Goal: Information Seeking & Learning: Learn about a topic

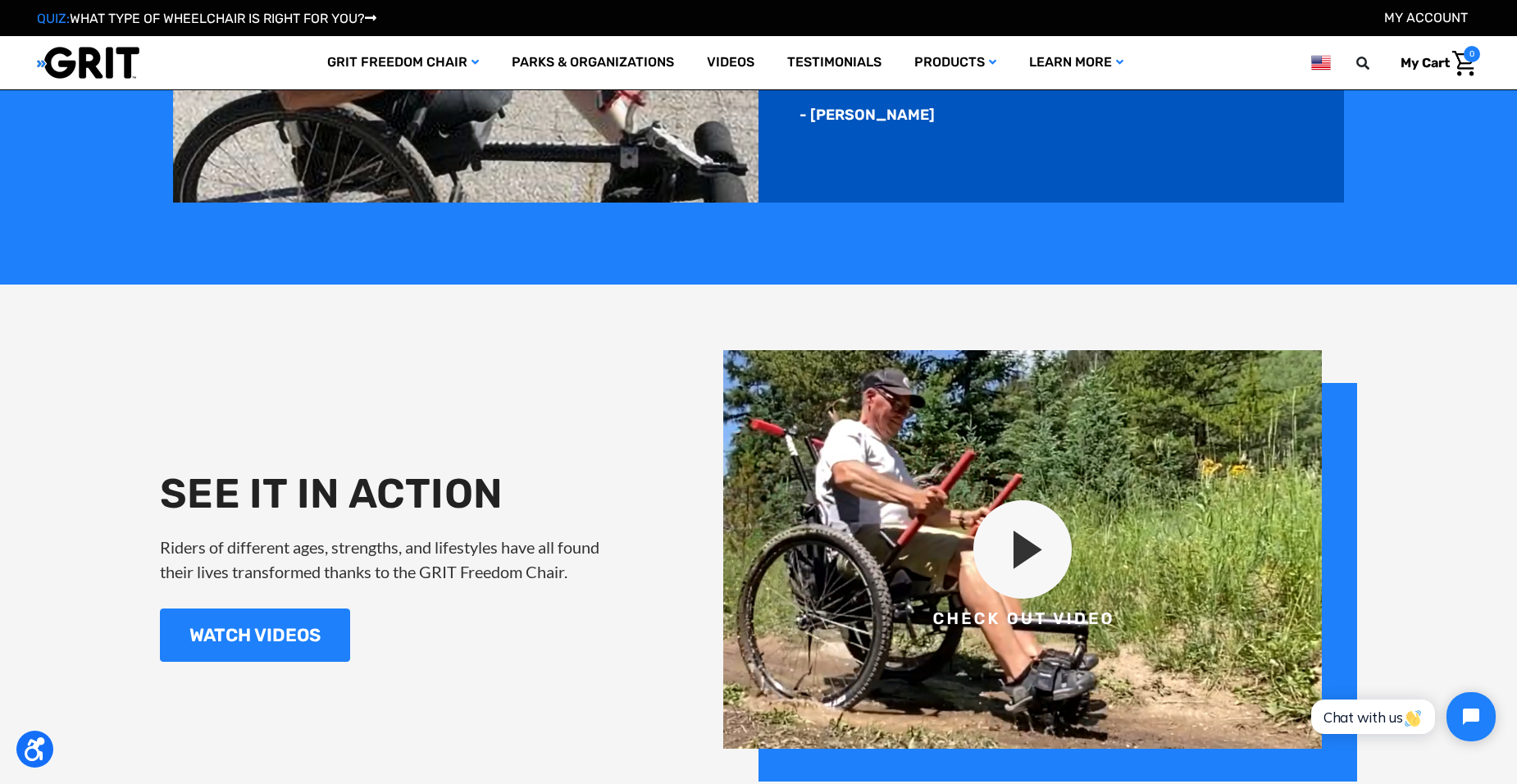
scroll to position [1886, 0]
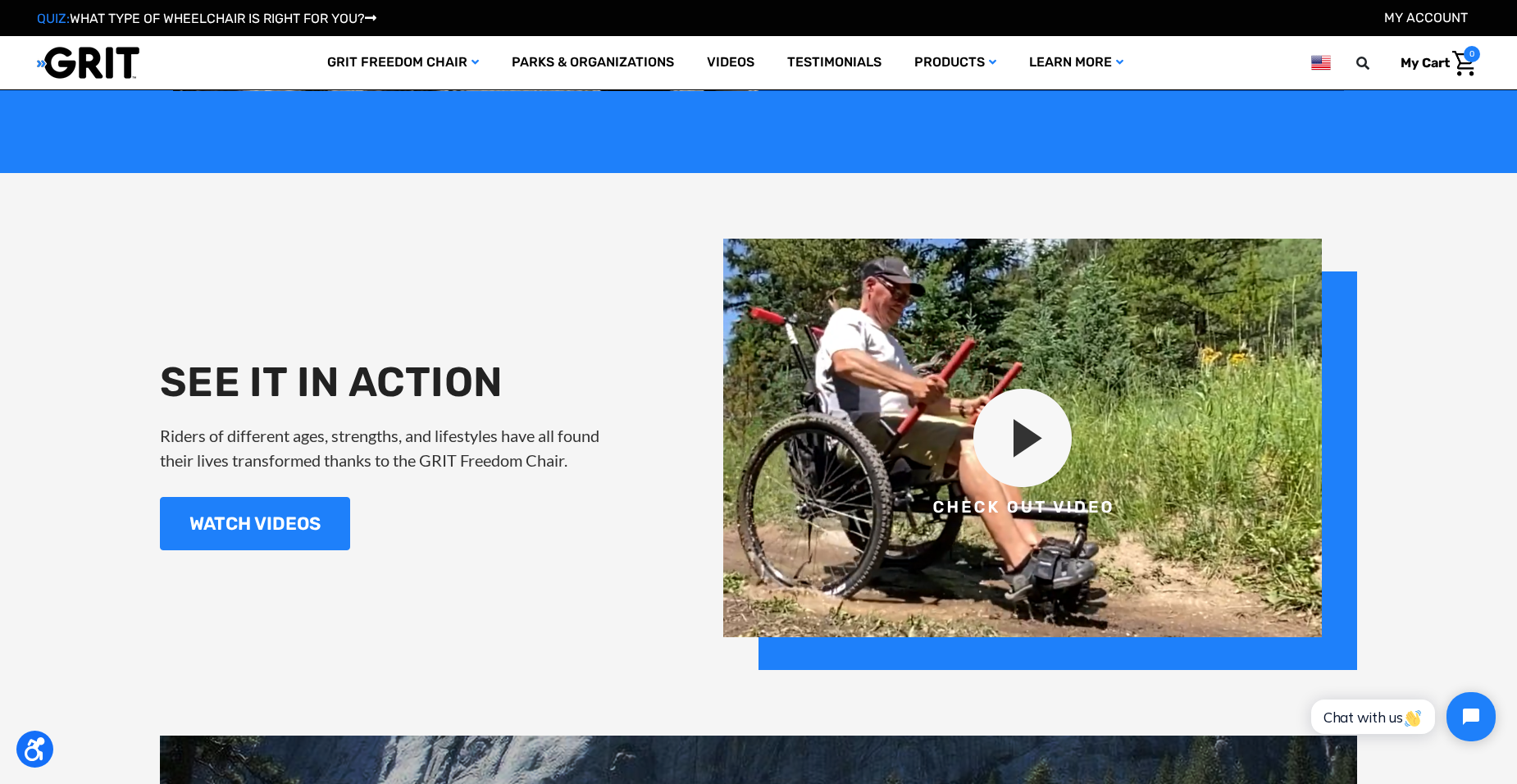
click at [999, 446] on img at bounding box center [1040, 453] width 634 height 431
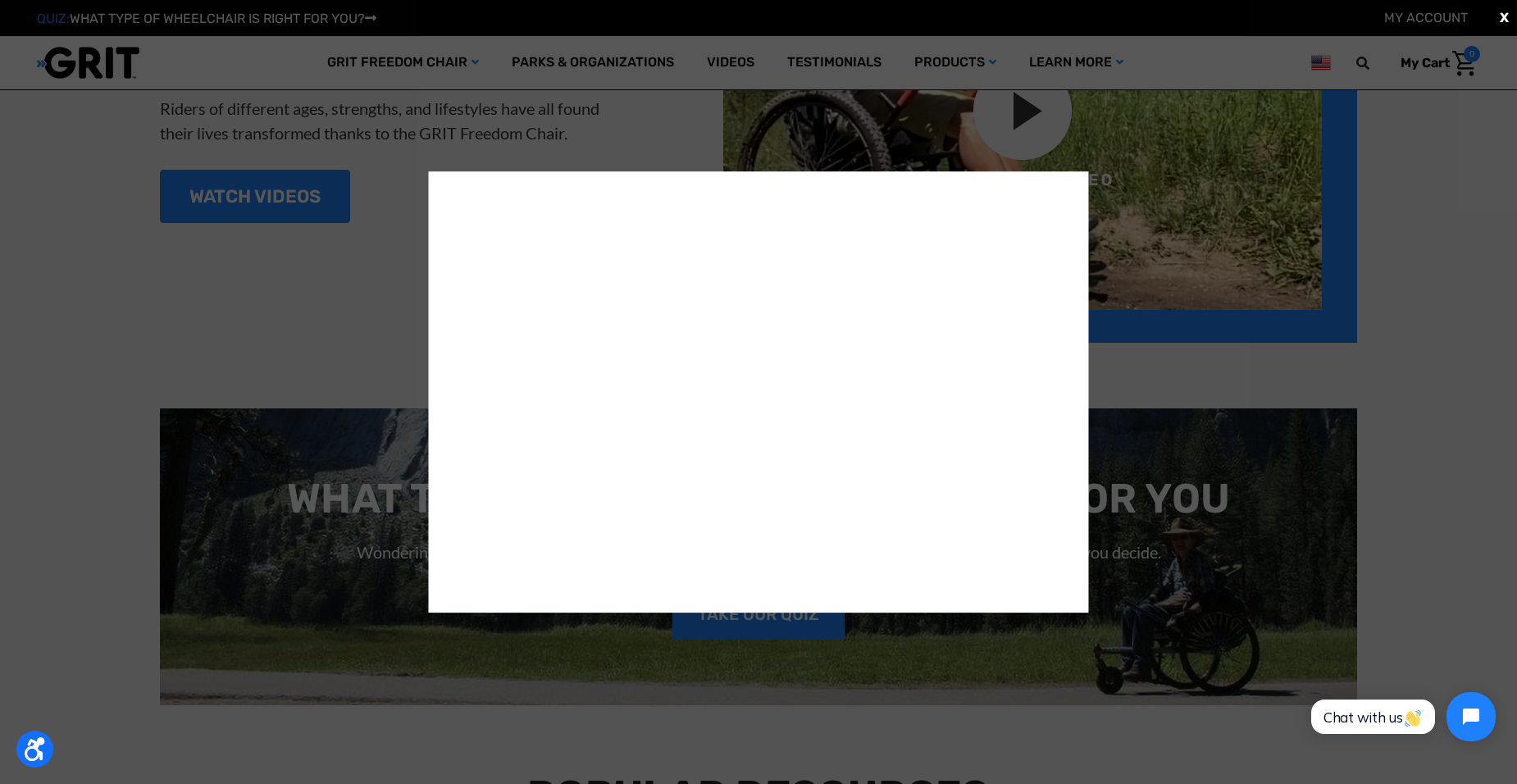
scroll to position [2214, 0]
click at [1184, 369] on div "X" at bounding box center [758, 392] width 1517 height 784
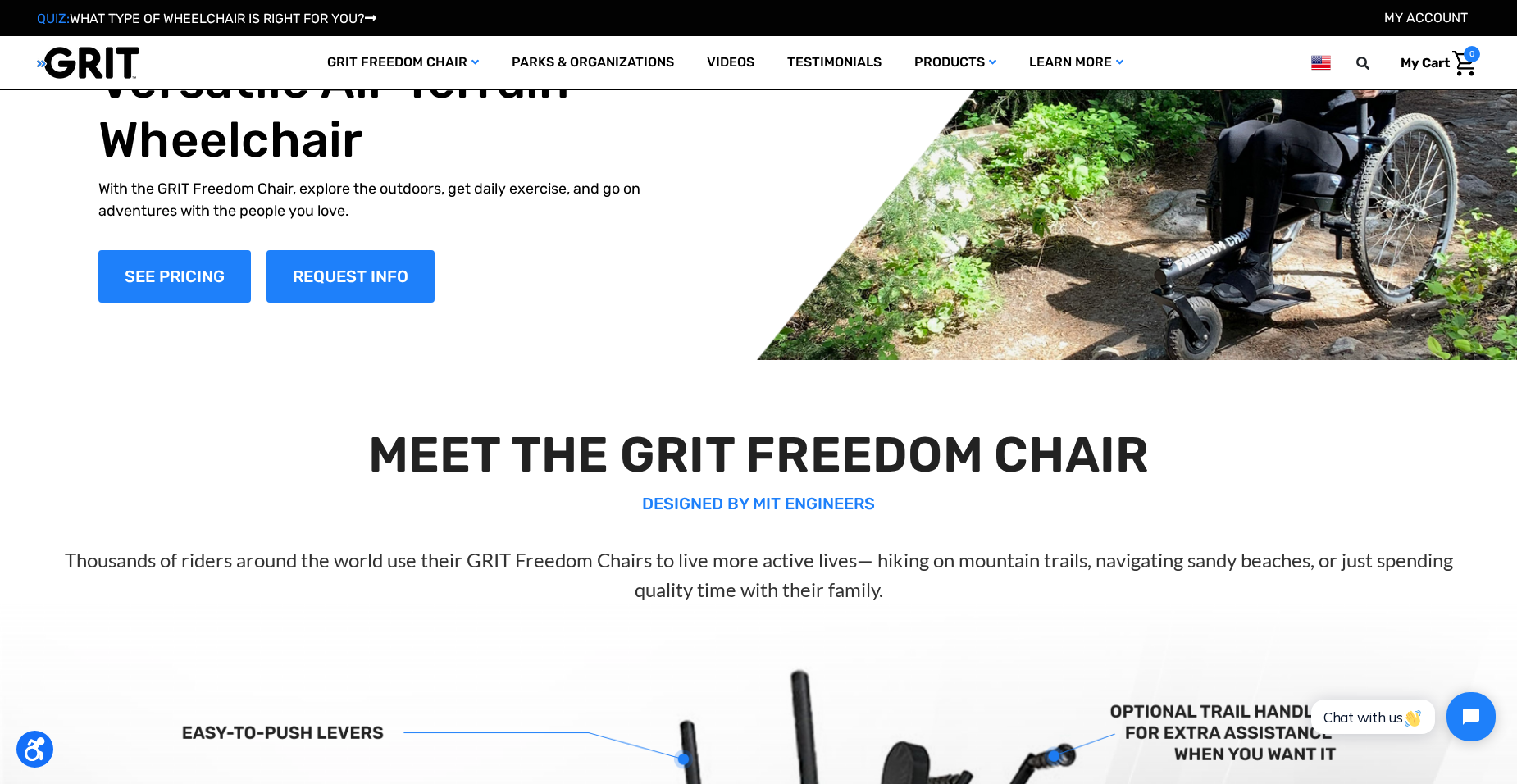
scroll to position [0, 0]
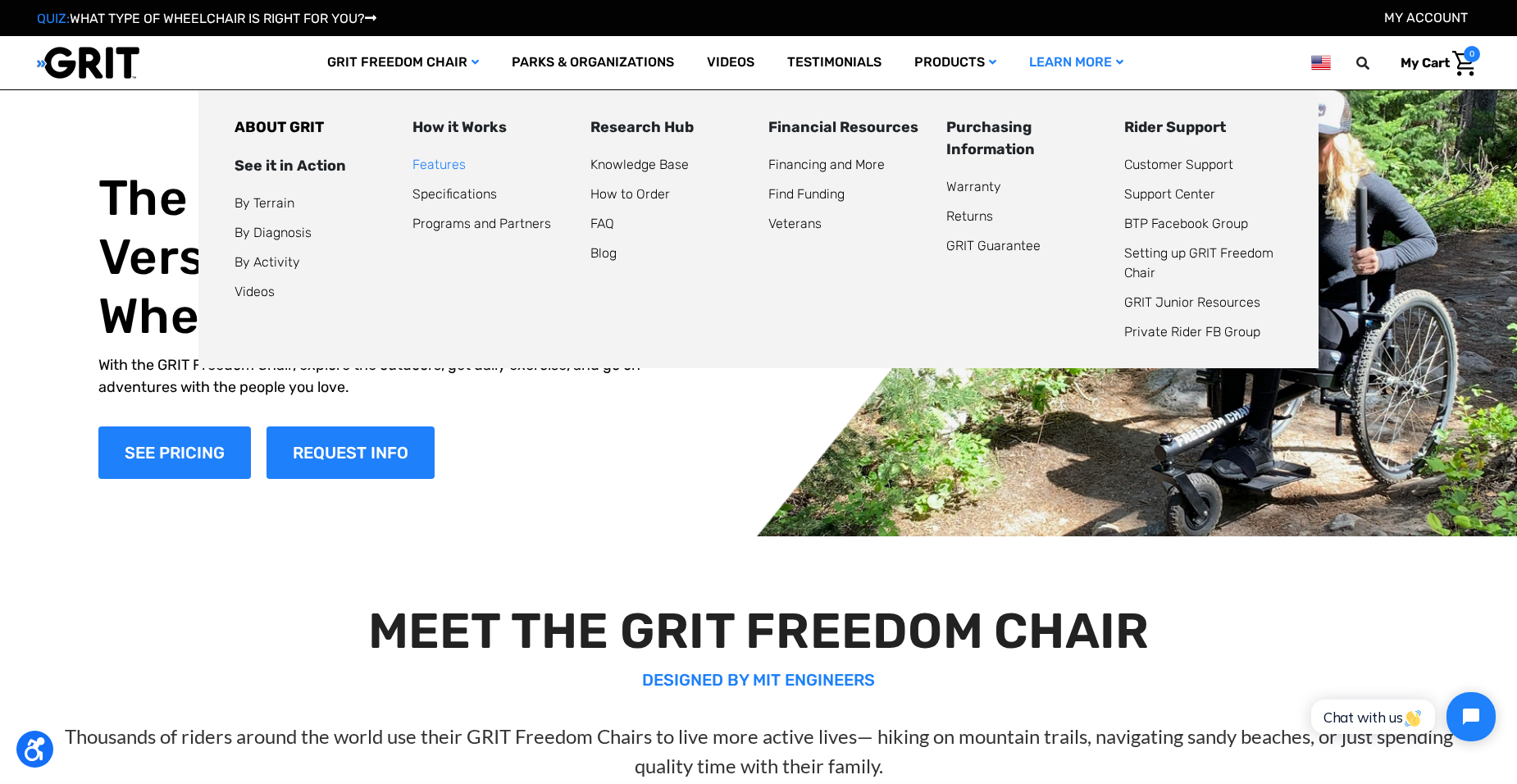
click at [423, 167] on link "Features" at bounding box center [439, 164] width 54 height 16
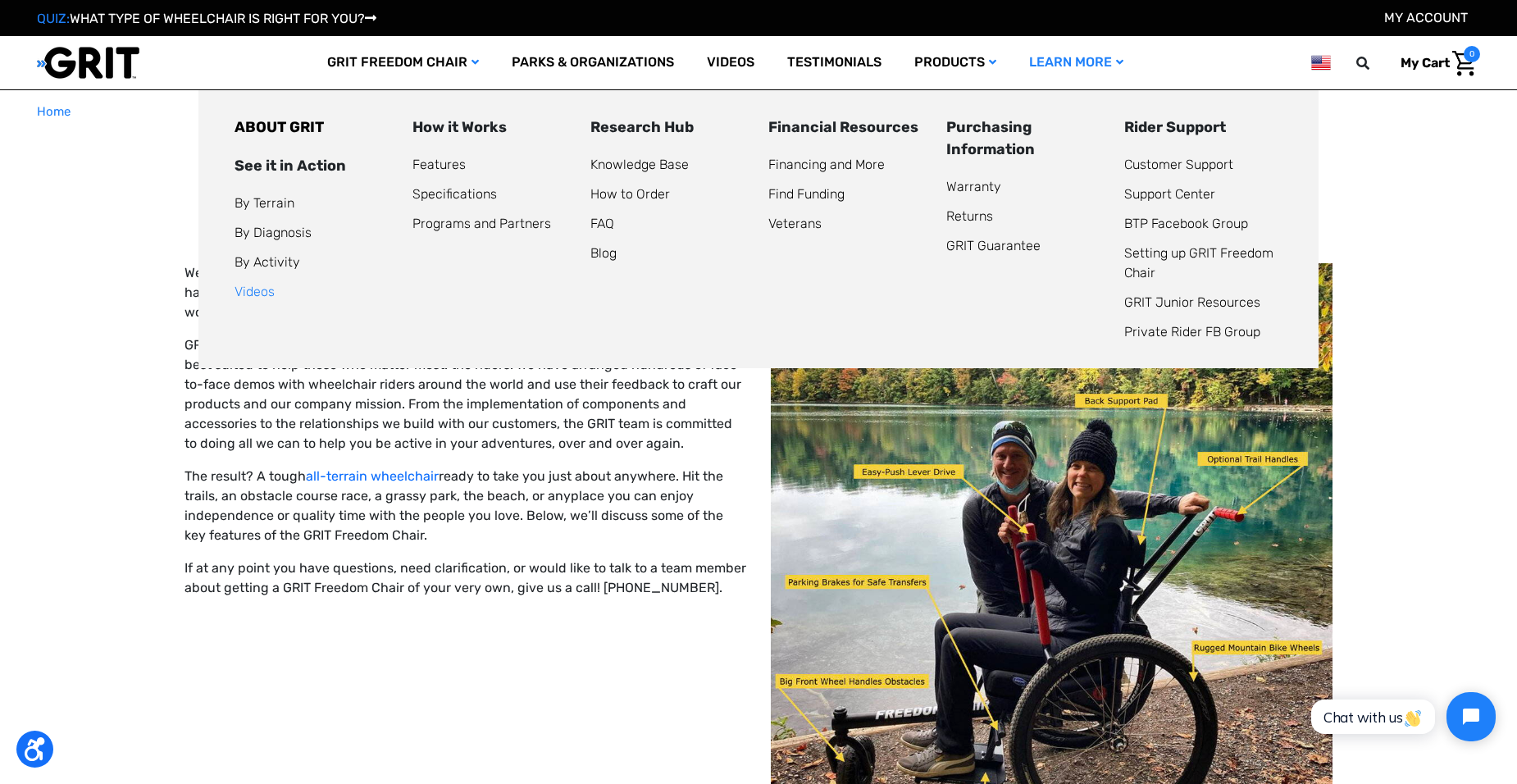
click at [255, 296] on link "Videos" at bounding box center [254, 292] width 40 height 16
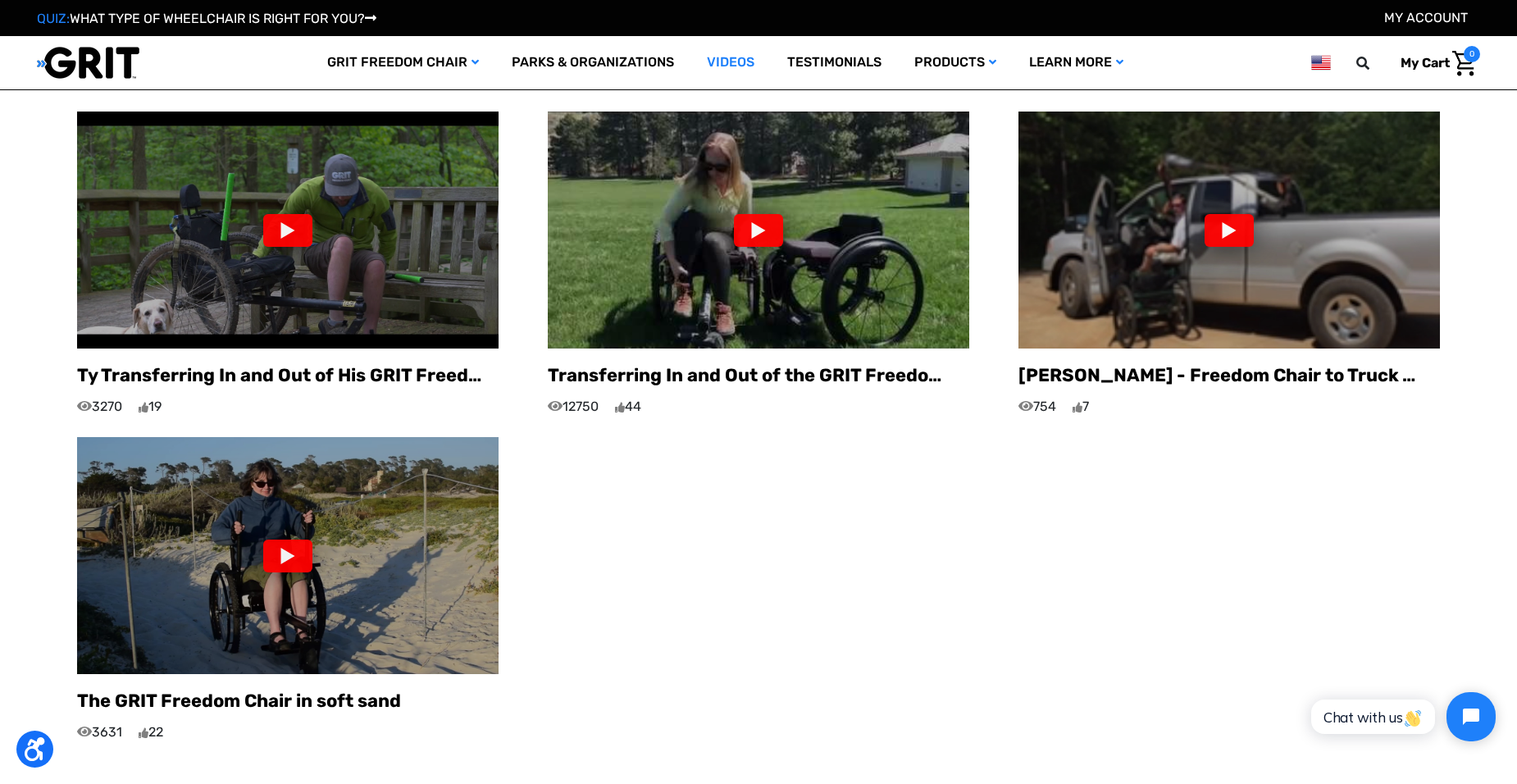
scroll to position [1394, 0]
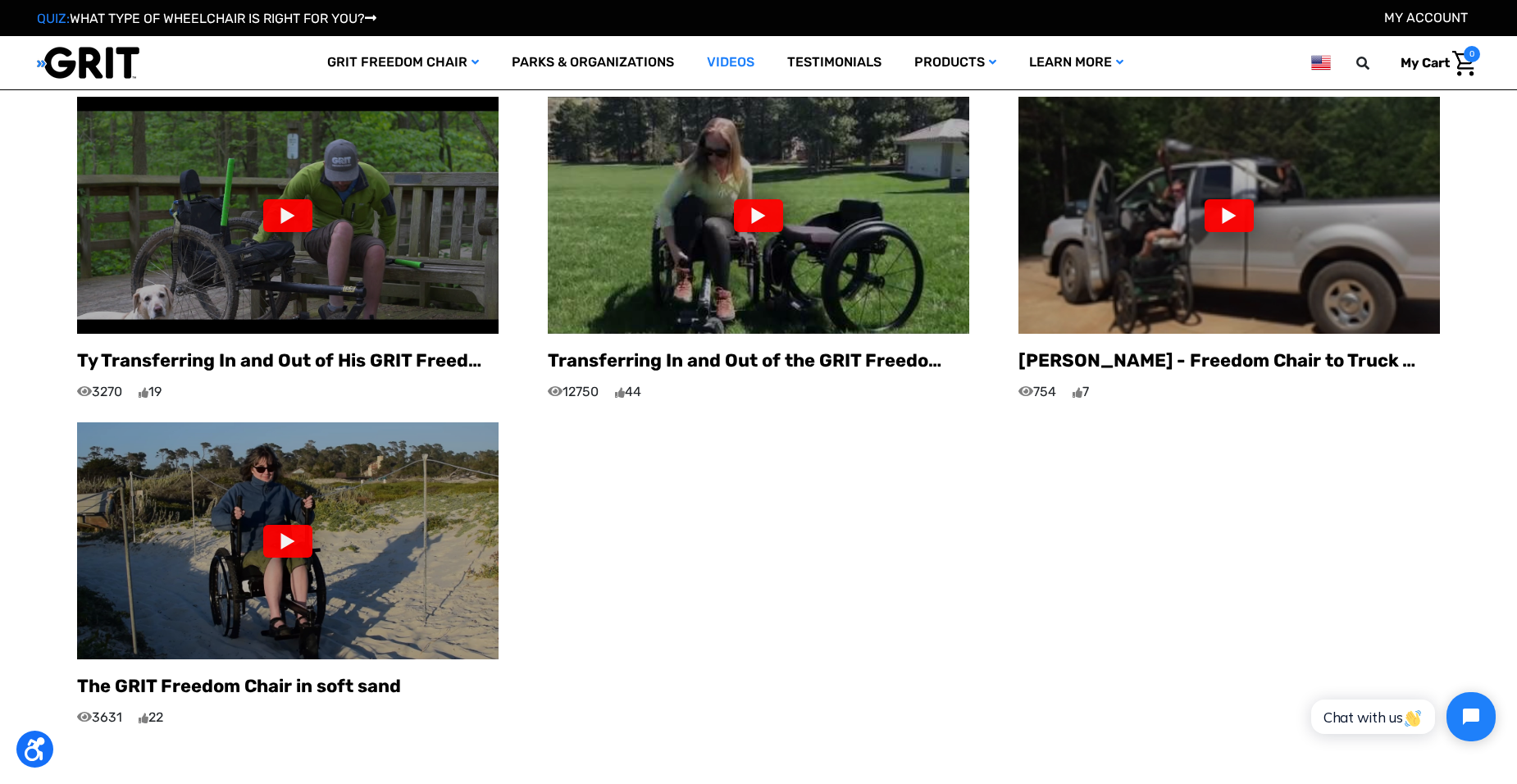
click at [280, 545] on div at bounding box center [288, 541] width 50 height 33
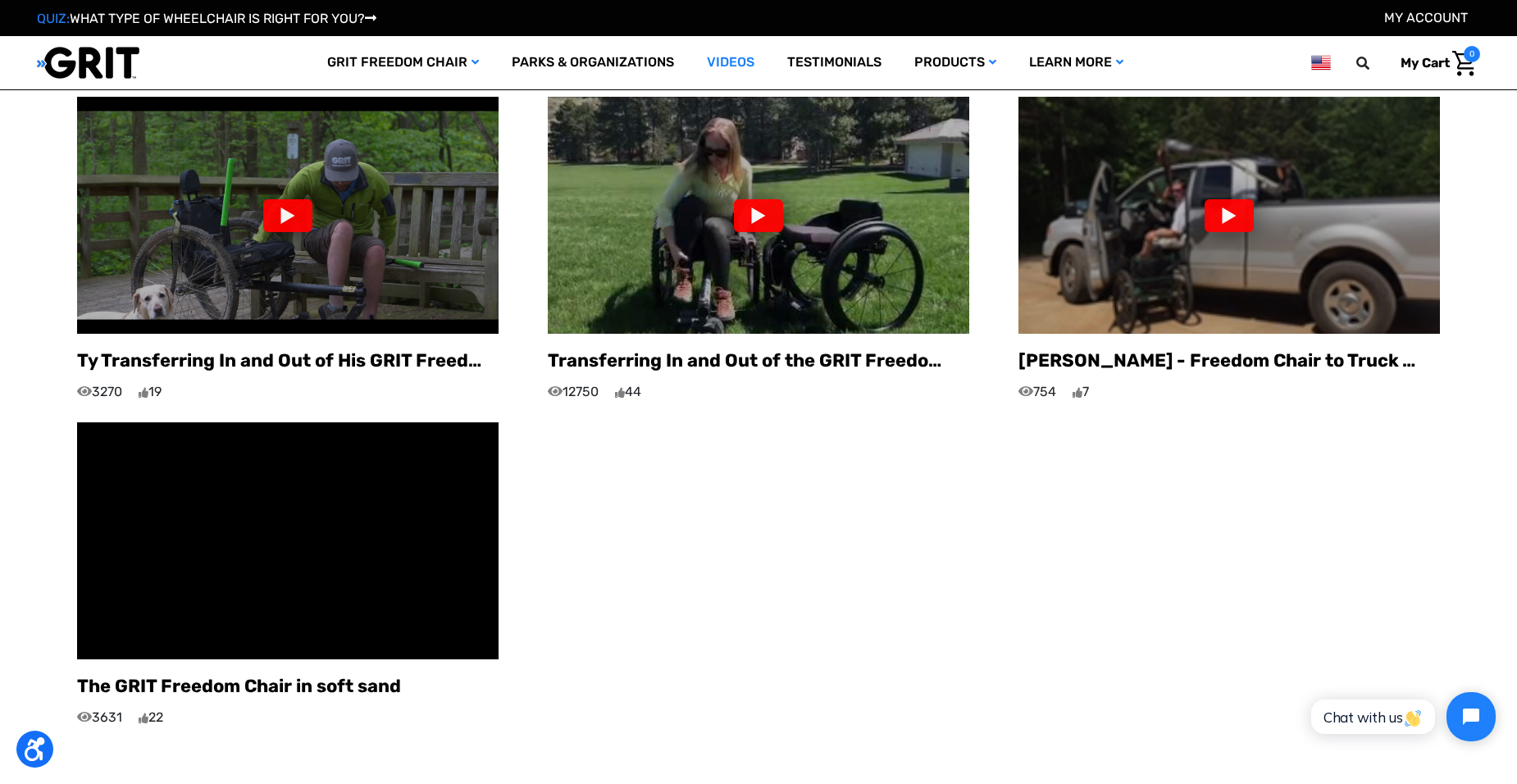
click at [746, 230] on div at bounding box center [758, 216] width 50 height 33
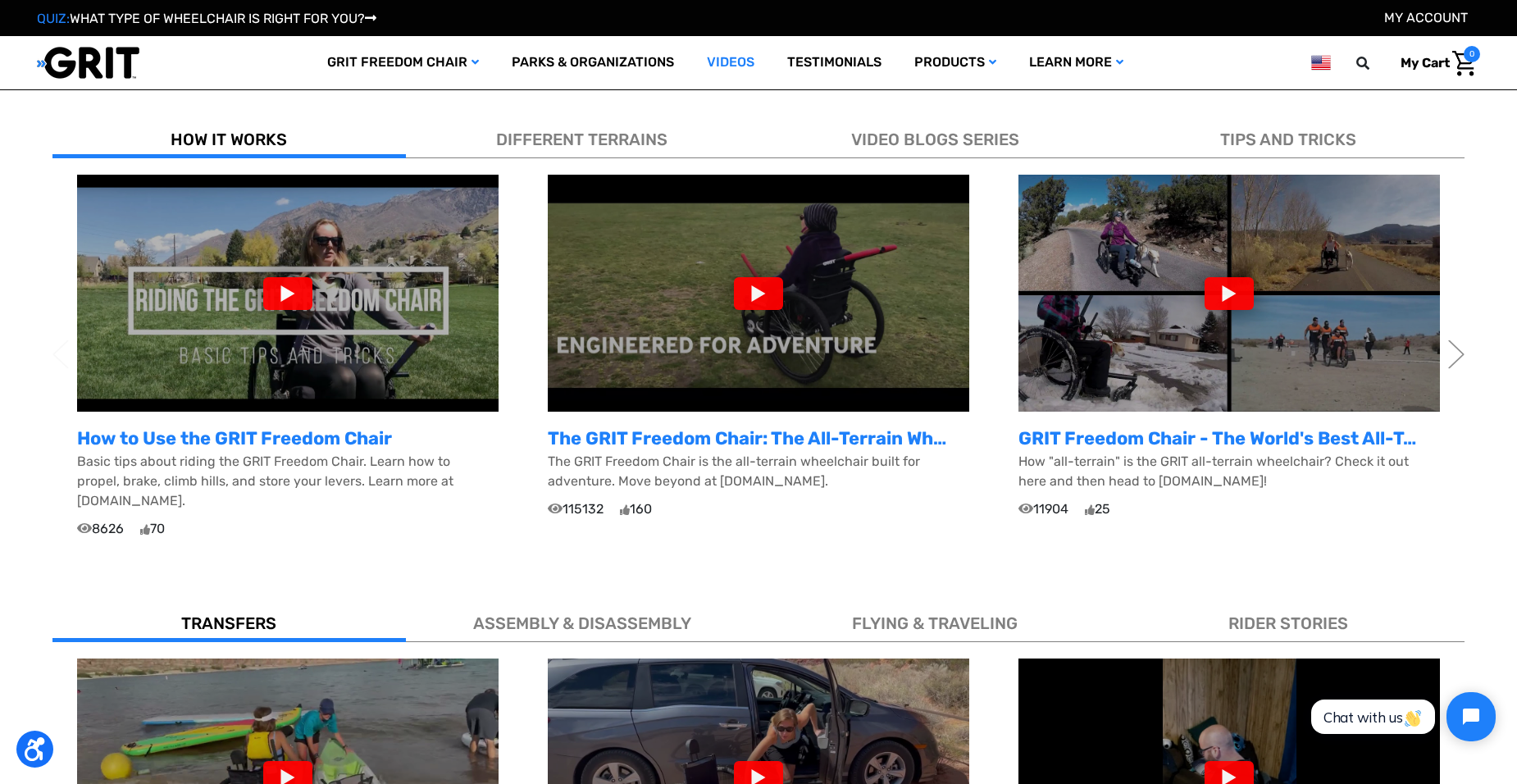
scroll to position [492, 0]
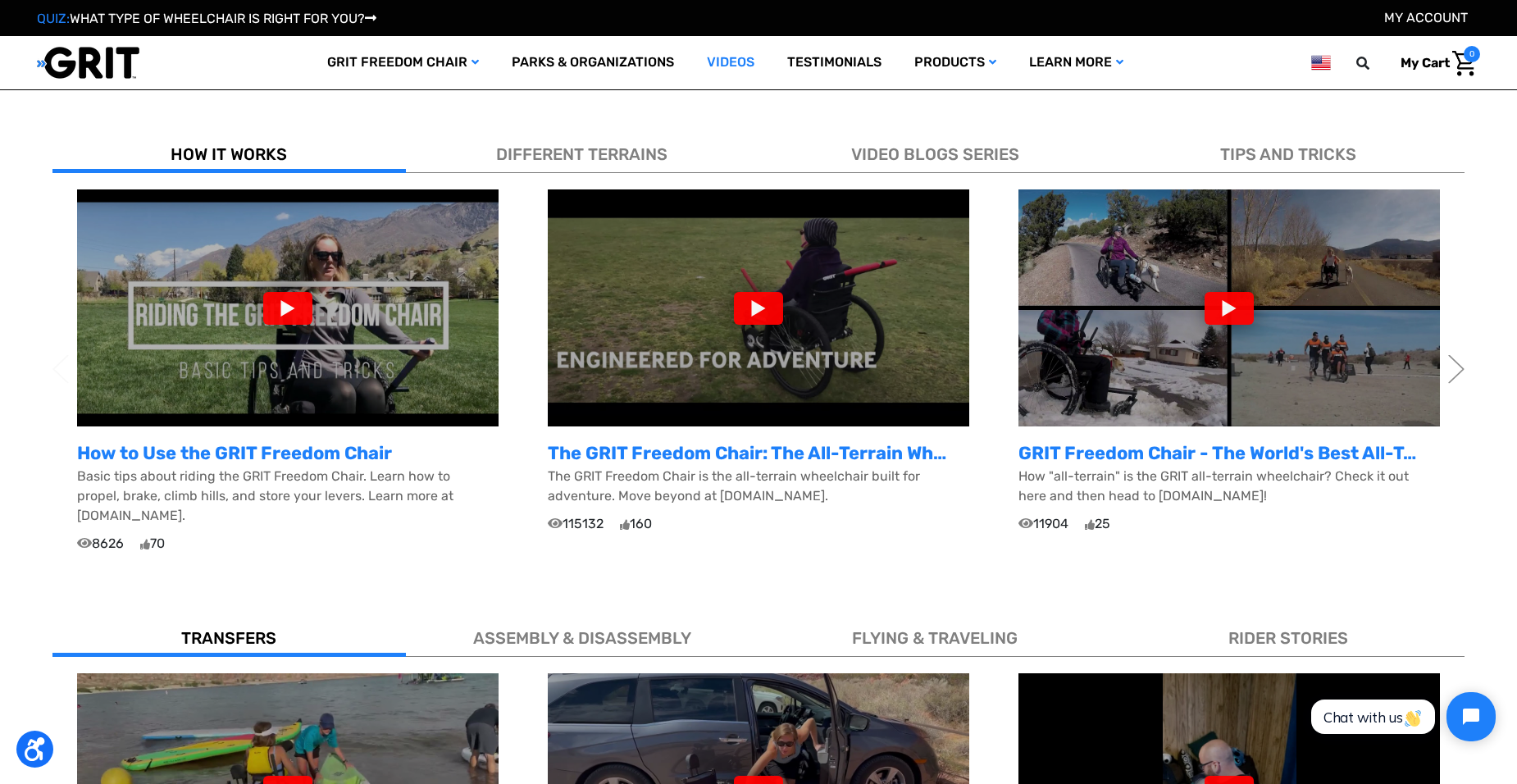
click at [1232, 292] on div at bounding box center [1229, 308] width 50 height 33
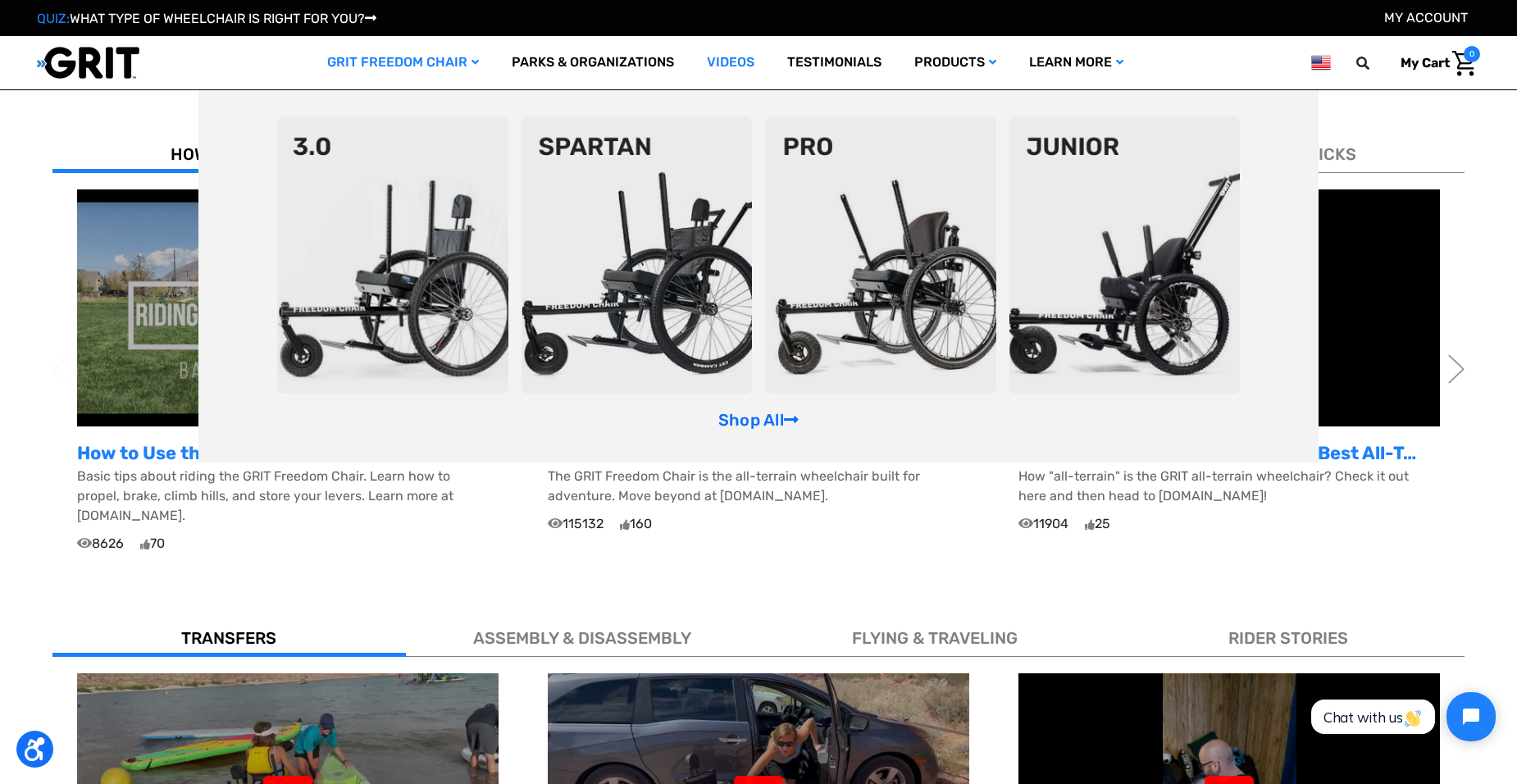
click at [859, 324] on img at bounding box center [881, 255] width 232 height 277
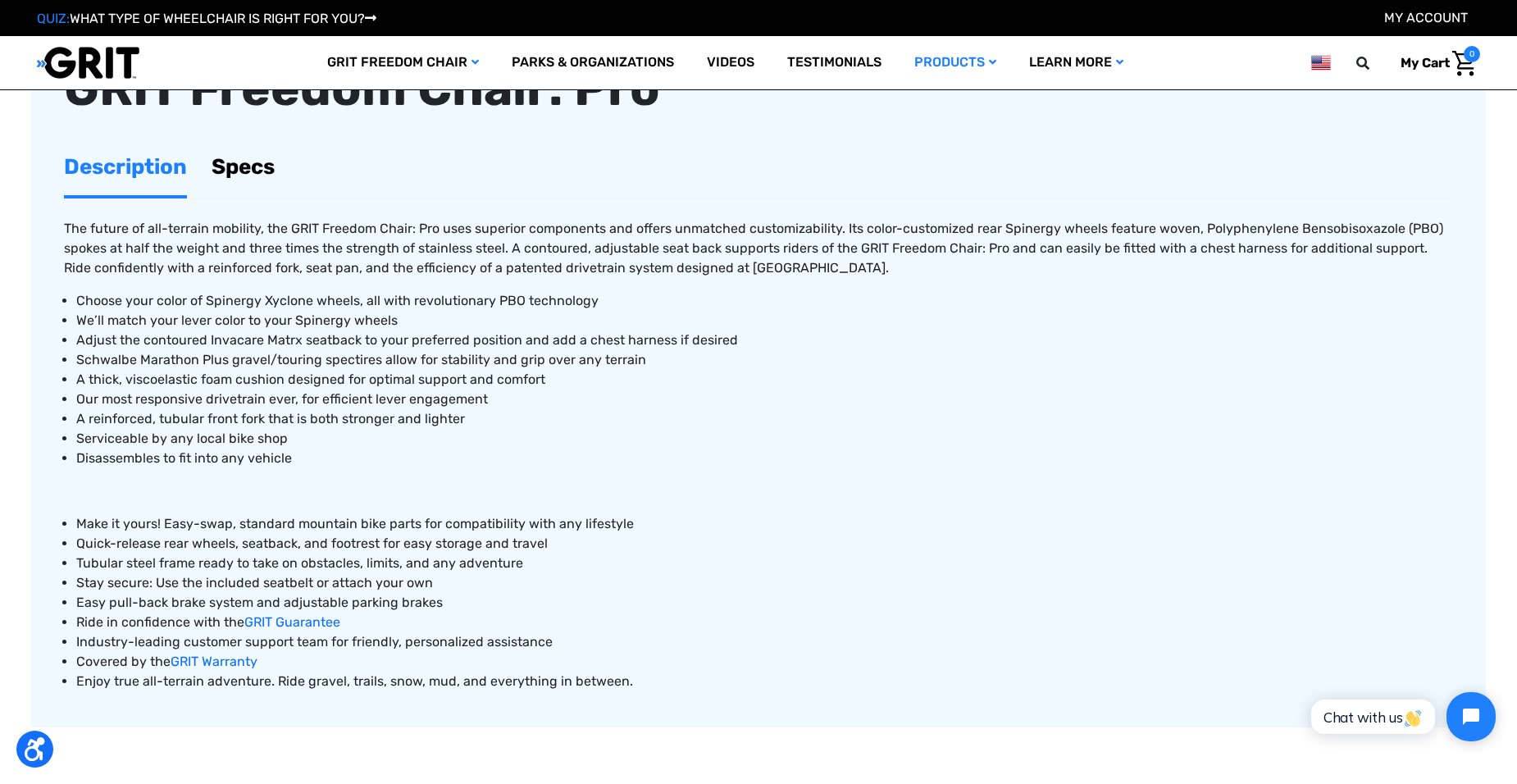
scroll to position [574, 0]
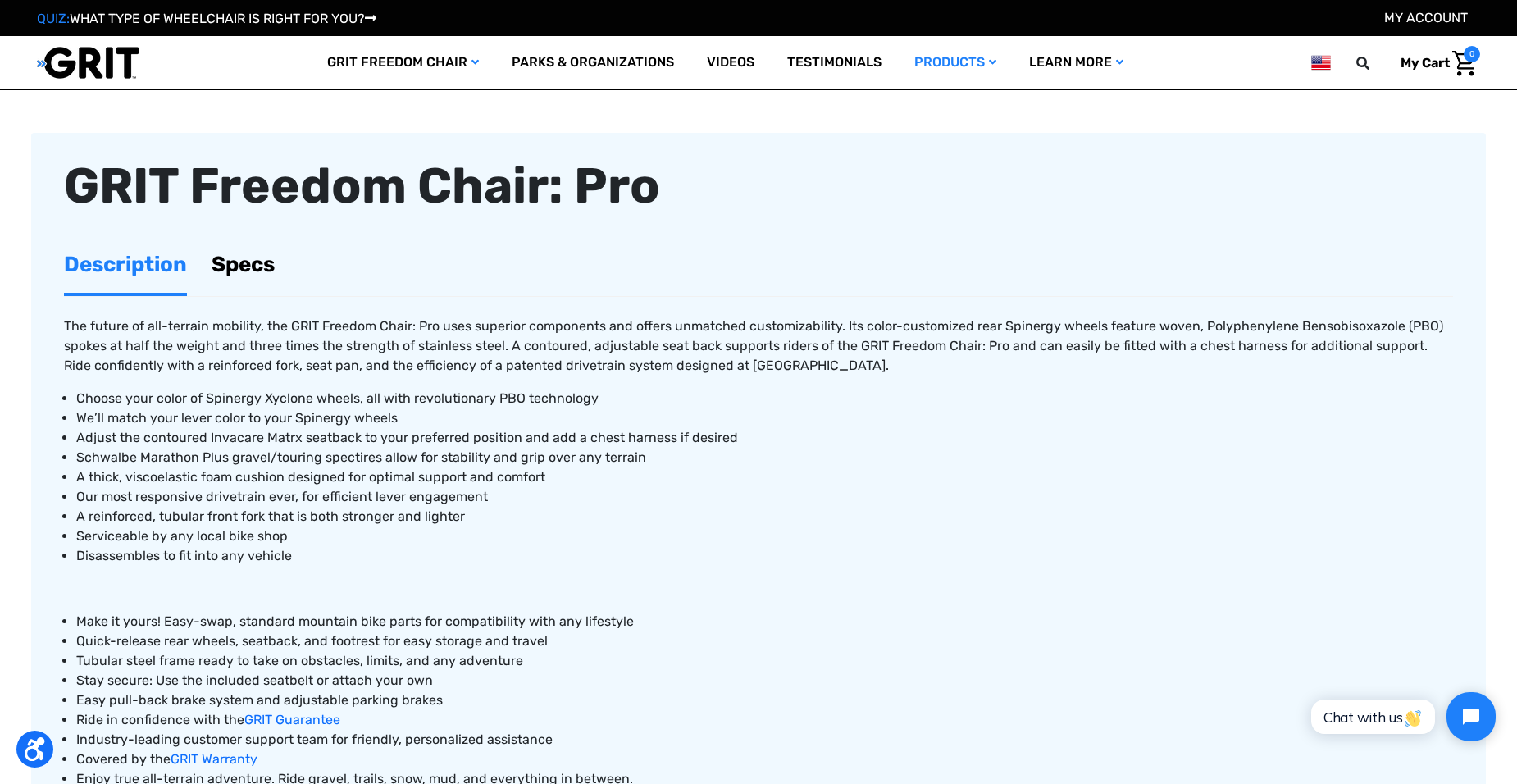
click at [242, 259] on link "Specs" at bounding box center [242, 265] width 63 height 56
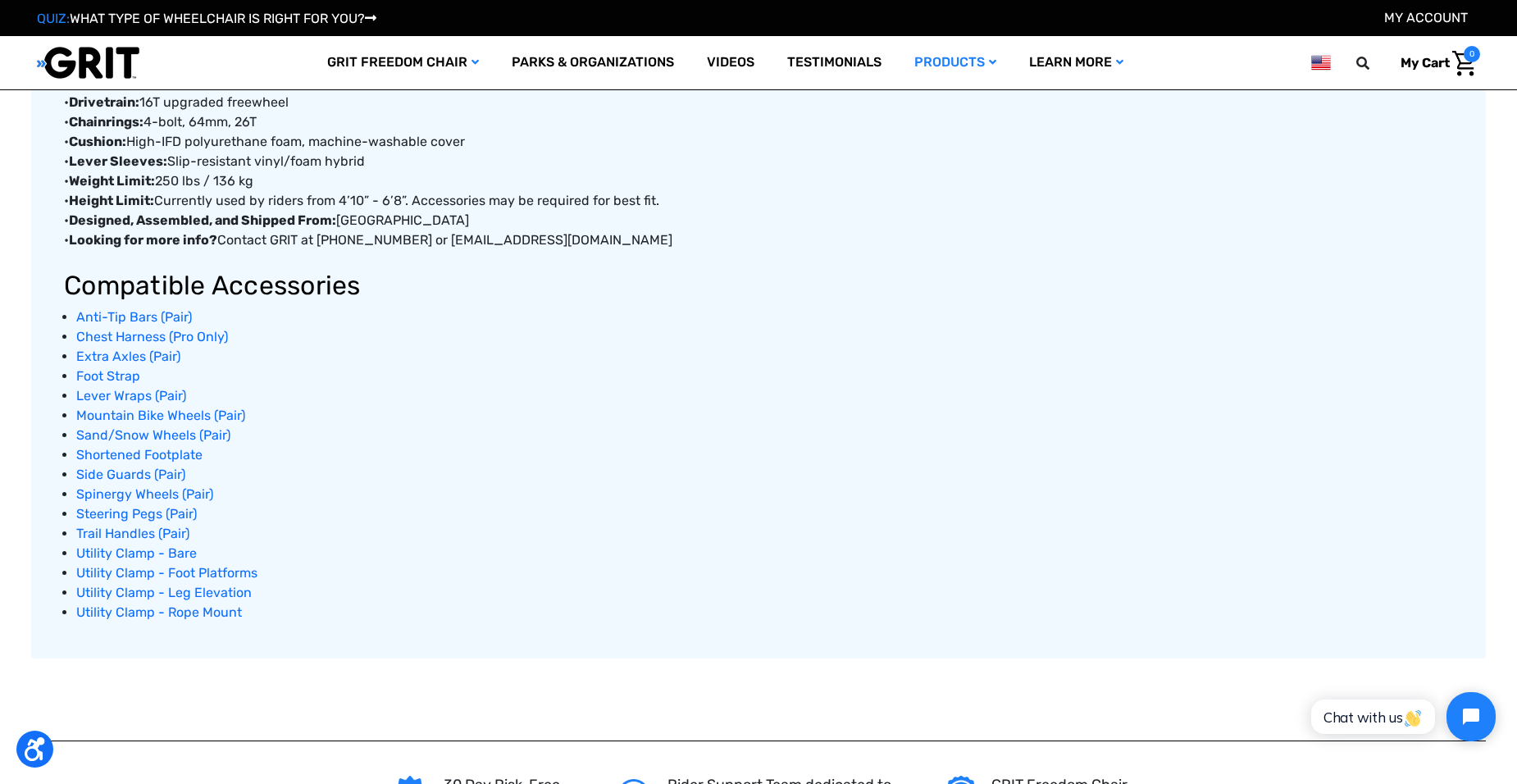
scroll to position [1066, 0]
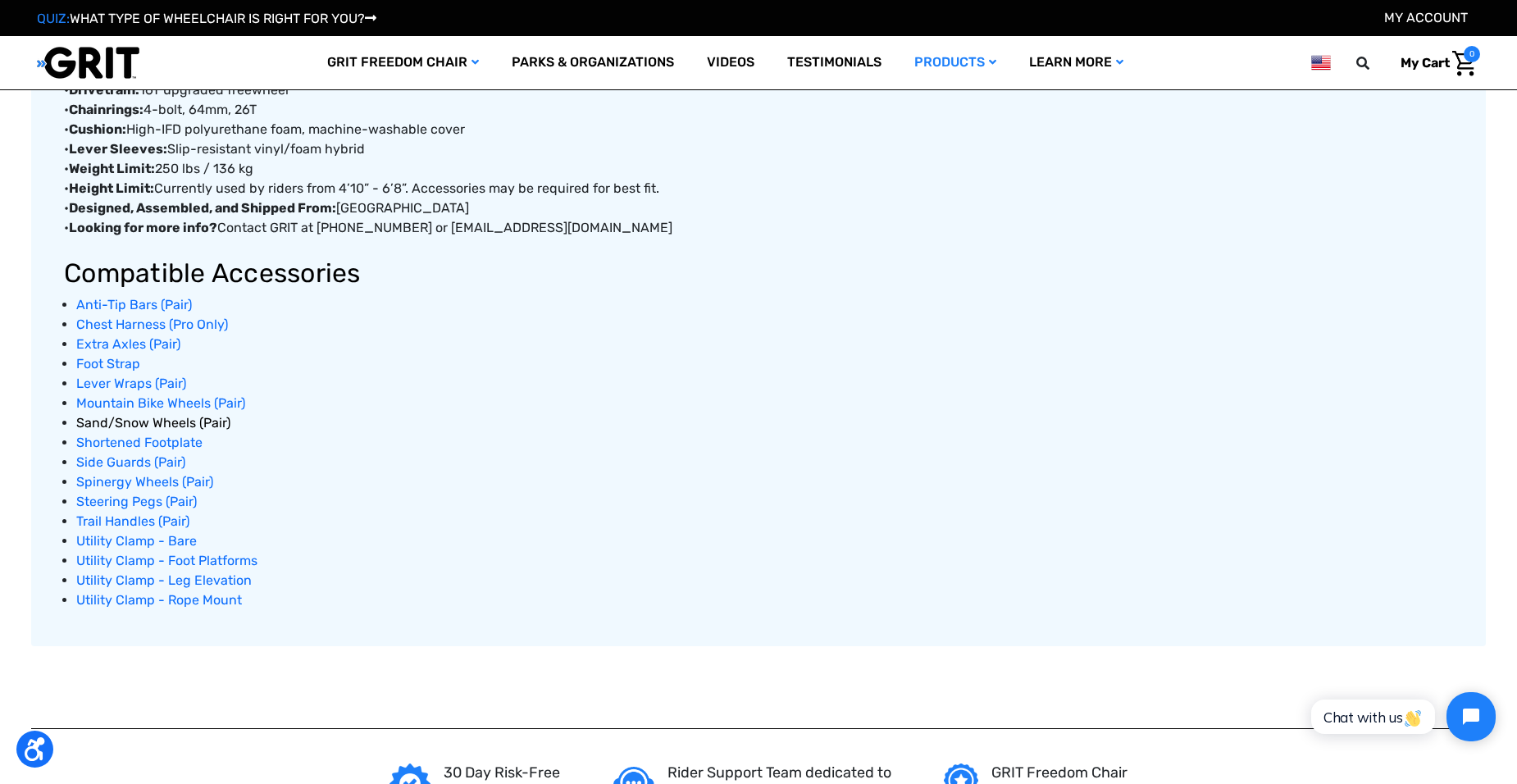
click at [115, 426] on span "Sand/Snow Wheels (Pair)" at bounding box center [153, 422] width 154 height 16
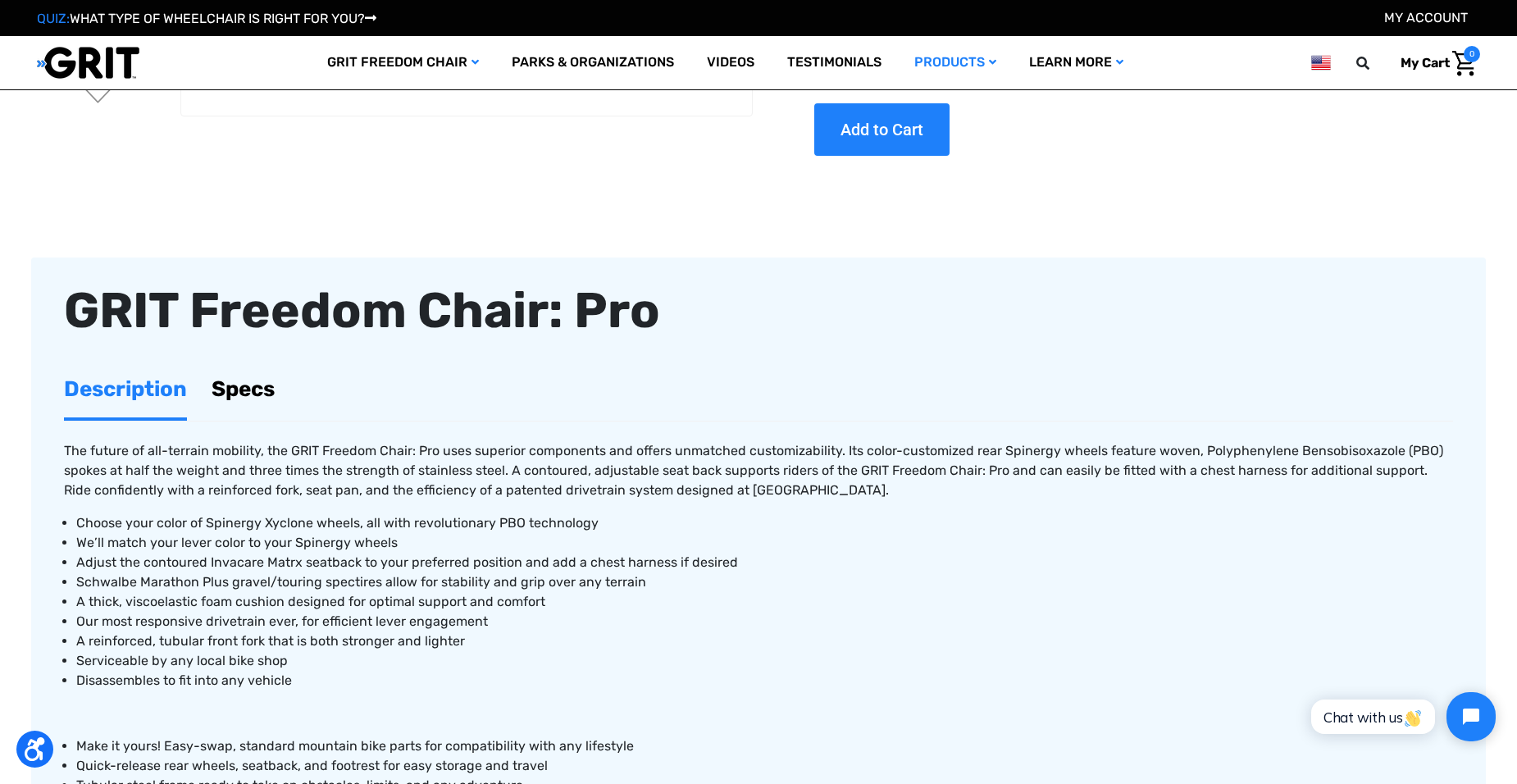
scroll to position [440, 0]
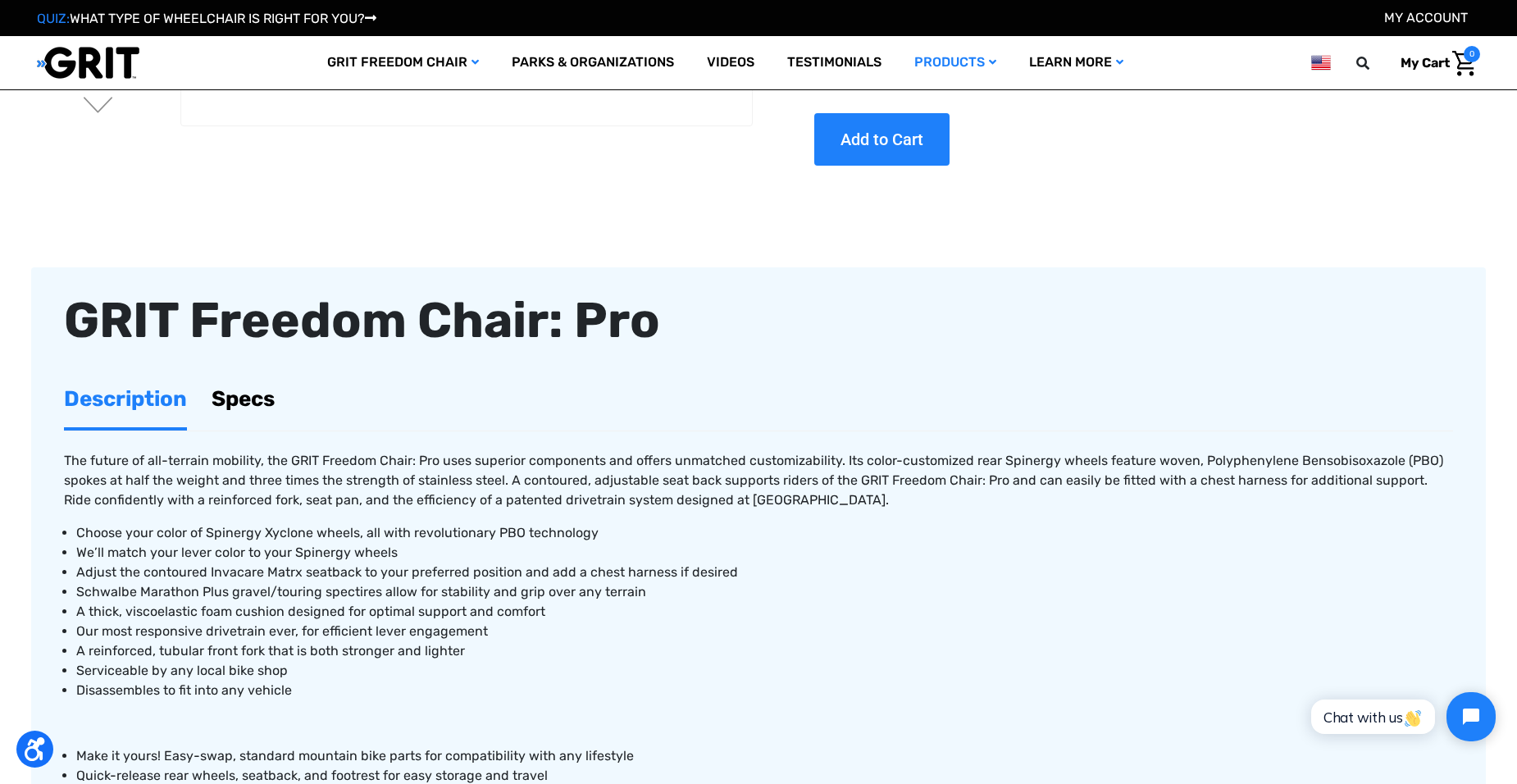
click at [242, 387] on link "Specs" at bounding box center [242, 399] width 63 height 56
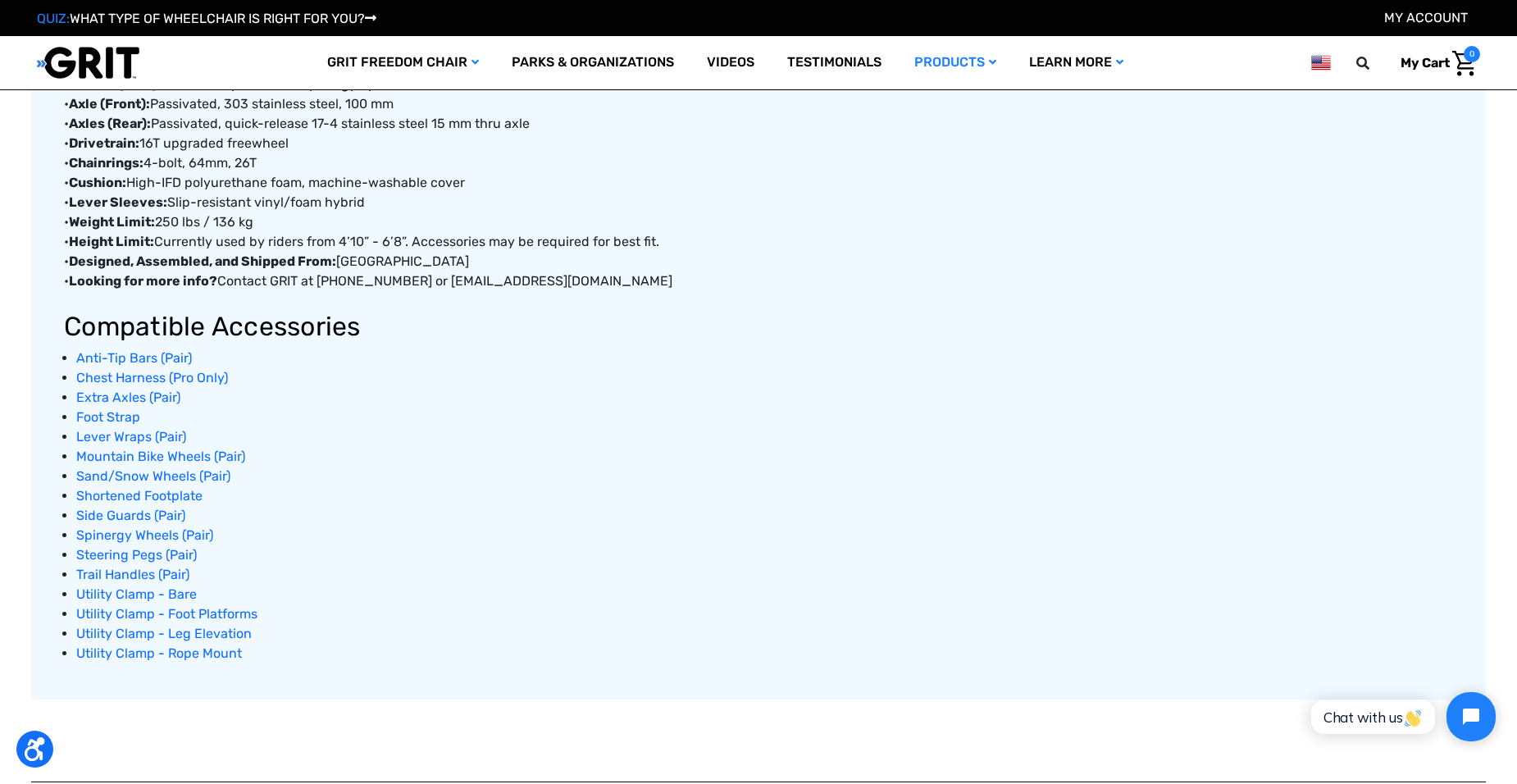
scroll to position [1014, 0]
click at [107, 511] on span "Side Guards (Pair)" at bounding box center [130, 515] width 109 height 16
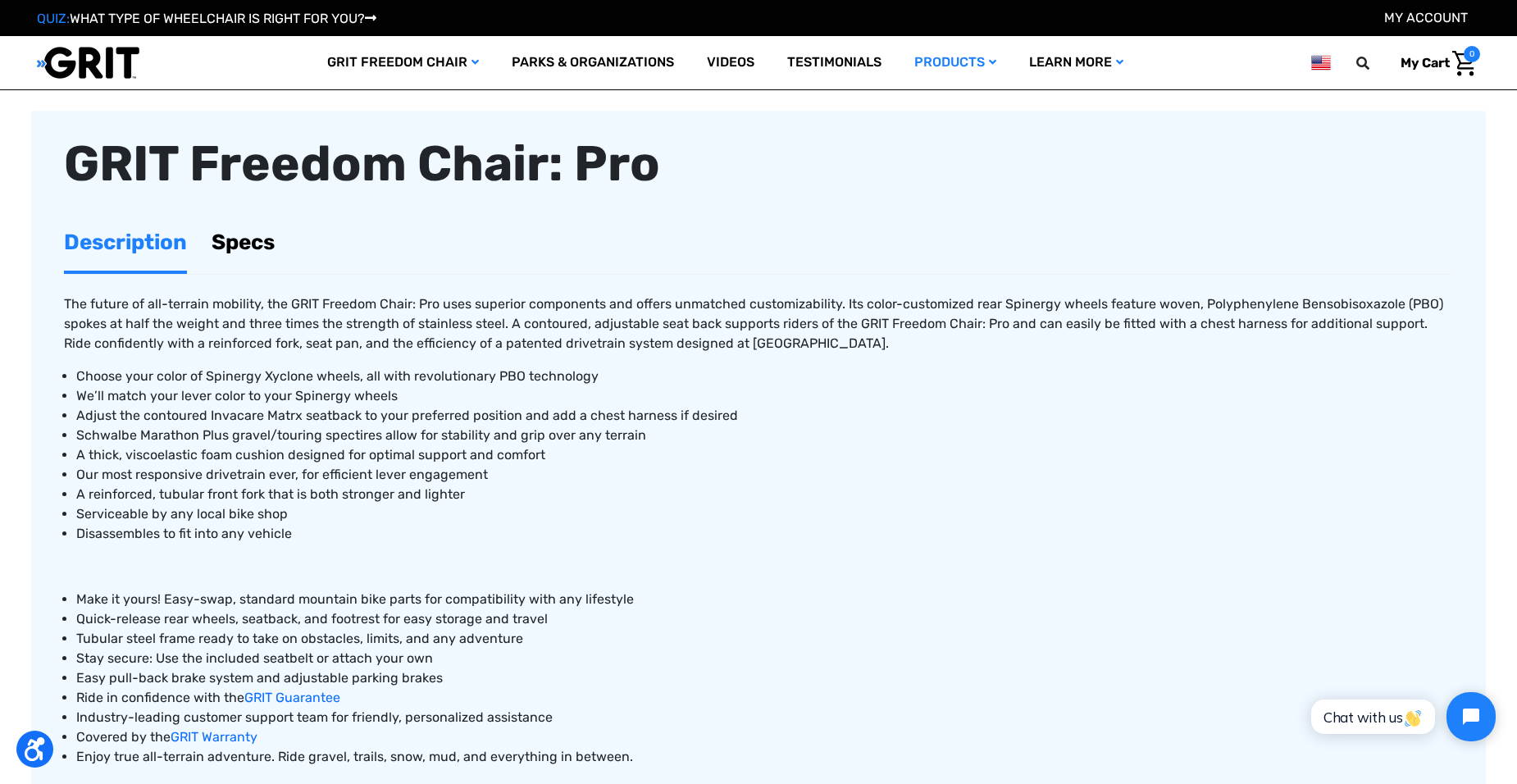
scroll to position [597, 0]
click at [249, 241] on link "Specs" at bounding box center [242, 241] width 63 height 56
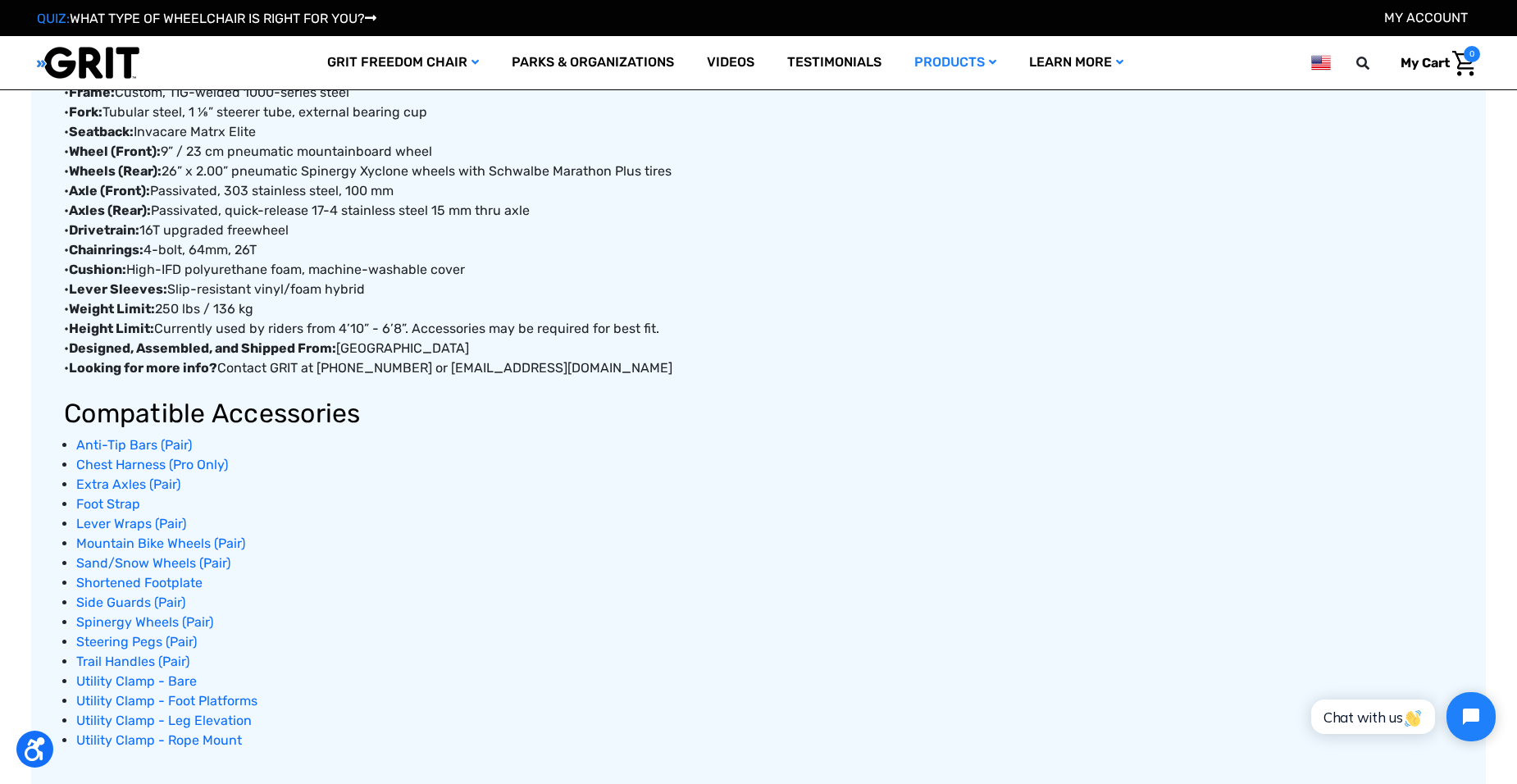
scroll to position [1007, 0]
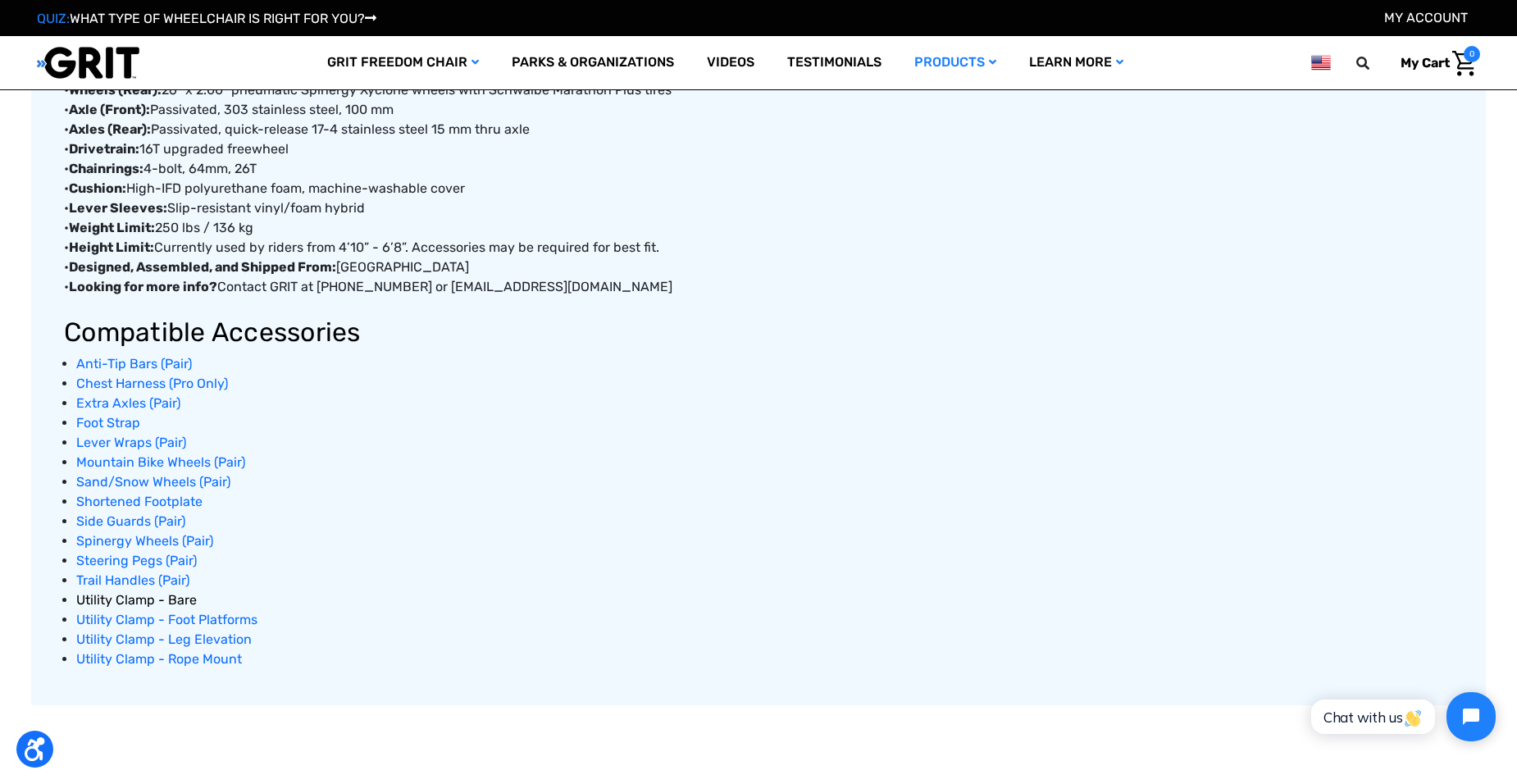
click at [116, 597] on span "Utility Clamp - Bare" at bounding box center [136, 600] width 121 height 16
